Goal: Use online tool/utility: Utilize a website feature to perform a specific function

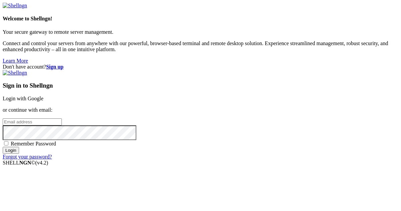
click at [62, 118] on input "email" at bounding box center [32, 121] width 59 height 7
click at [3, 119] on protonpass-control-98c2 at bounding box center [3, 122] width 0 height 6
type input "[EMAIL_ADDRESS][DOMAIN_NAME]"
click at [19, 154] on input "Login" at bounding box center [11, 150] width 16 height 7
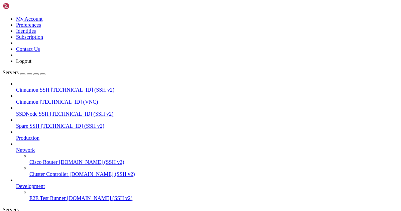
click at [38, 99] on span "Cinnamon" at bounding box center [27, 102] width 22 height 6
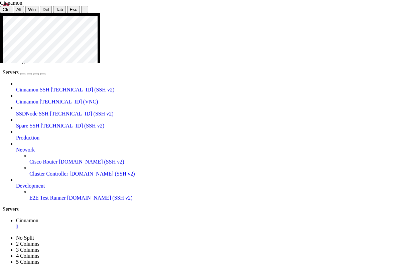
drag, startPoint x: 2, startPoint y: 91, endPoint x: 344, endPoint y: 253, distance: 378.2
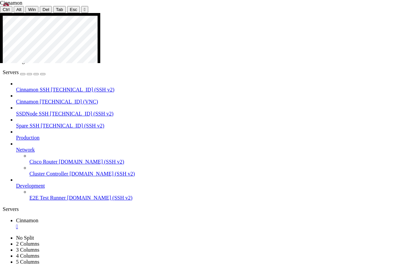
drag, startPoint x: 2, startPoint y: 89, endPoint x: 82, endPoint y: 95, distance: 80.1
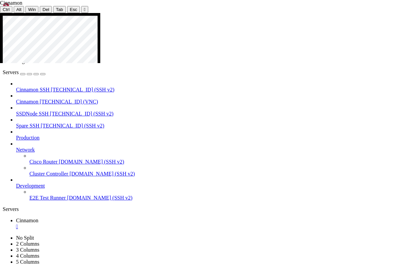
drag, startPoint x: 30, startPoint y: 72, endPoint x: 184, endPoint y: 255, distance: 240.0
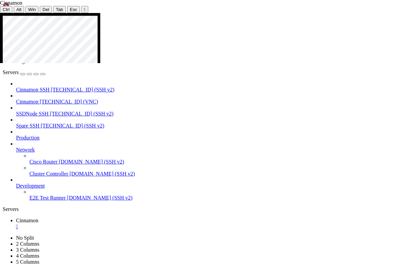
drag, startPoint x: 2, startPoint y: 44, endPoint x: 115, endPoint y: 71, distance: 116.5
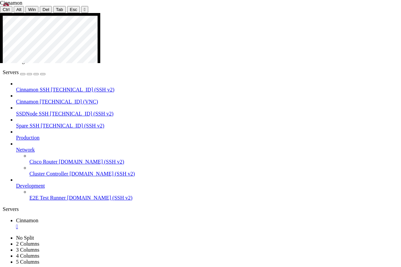
drag, startPoint x: 2, startPoint y: 135, endPoint x: 57, endPoint y: 141, distance: 54.8
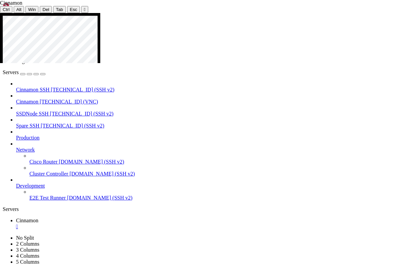
drag, startPoint x: 2, startPoint y: 145, endPoint x: 123, endPoint y: 186, distance: 127.6
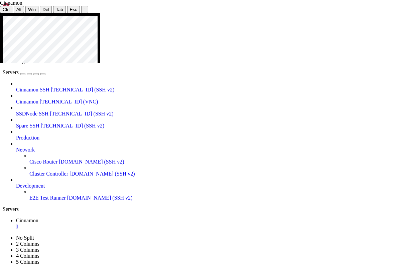
drag, startPoint x: 2, startPoint y: 140, endPoint x: 193, endPoint y: 256, distance: 223.4
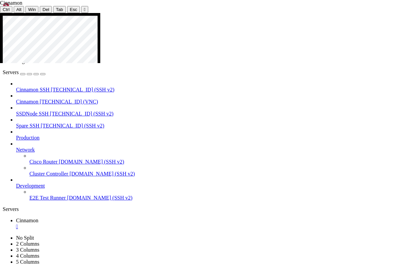
drag, startPoint x: 2, startPoint y: 44, endPoint x: 121, endPoint y: 49, distance: 118.8
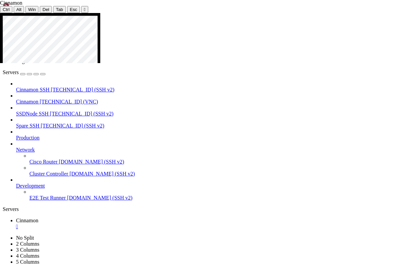
drag, startPoint x: 189, startPoint y: 72, endPoint x: 229, endPoint y: 127, distance: 68.7
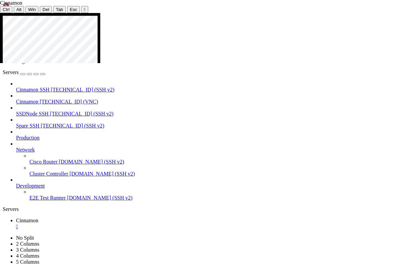
drag, startPoint x: 36, startPoint y: 149, endPoint x: 79, endPoint y: 172, distance: 48.2
